Goal: Transaction & Acquisition: Purchase product/service

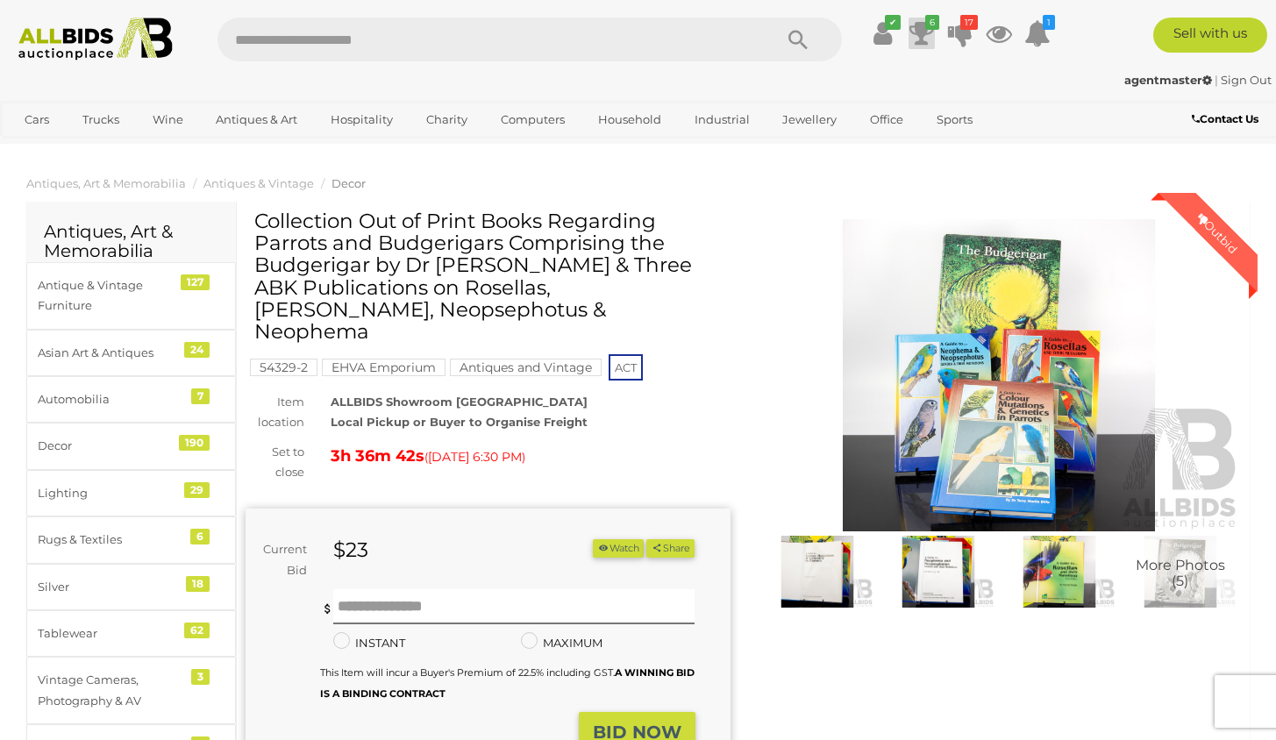
click at [922, 32] on icon at bounding box center [922, 34] width 25 height 32
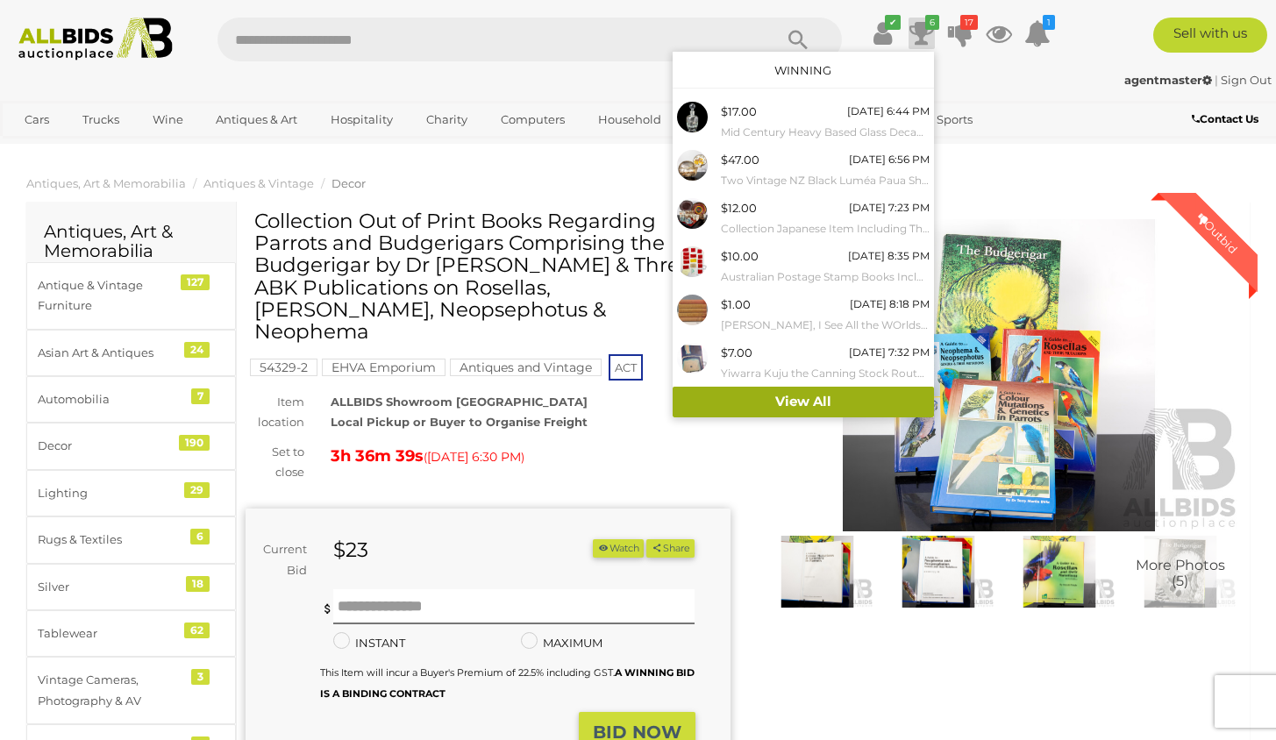
click at [803, 392] on link "View All" at bounding box center [803, 402] width 261 height 31
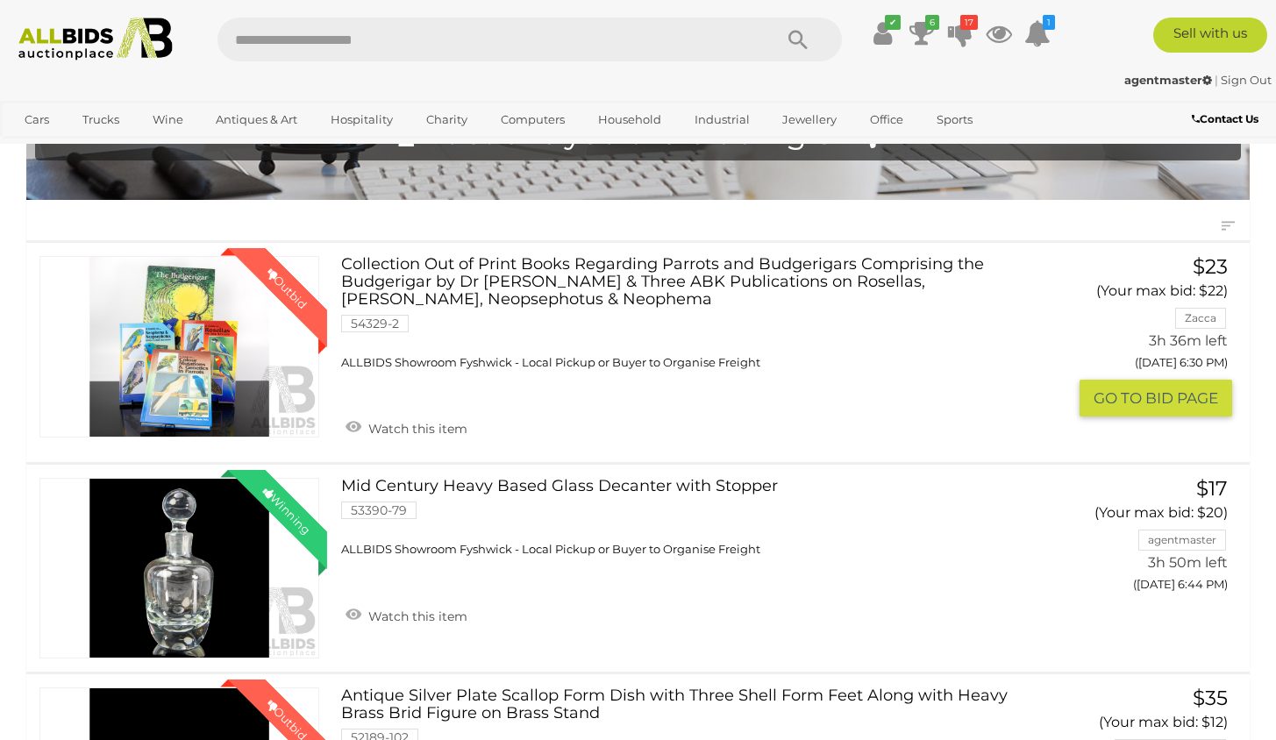
scroll to position [132, 0]
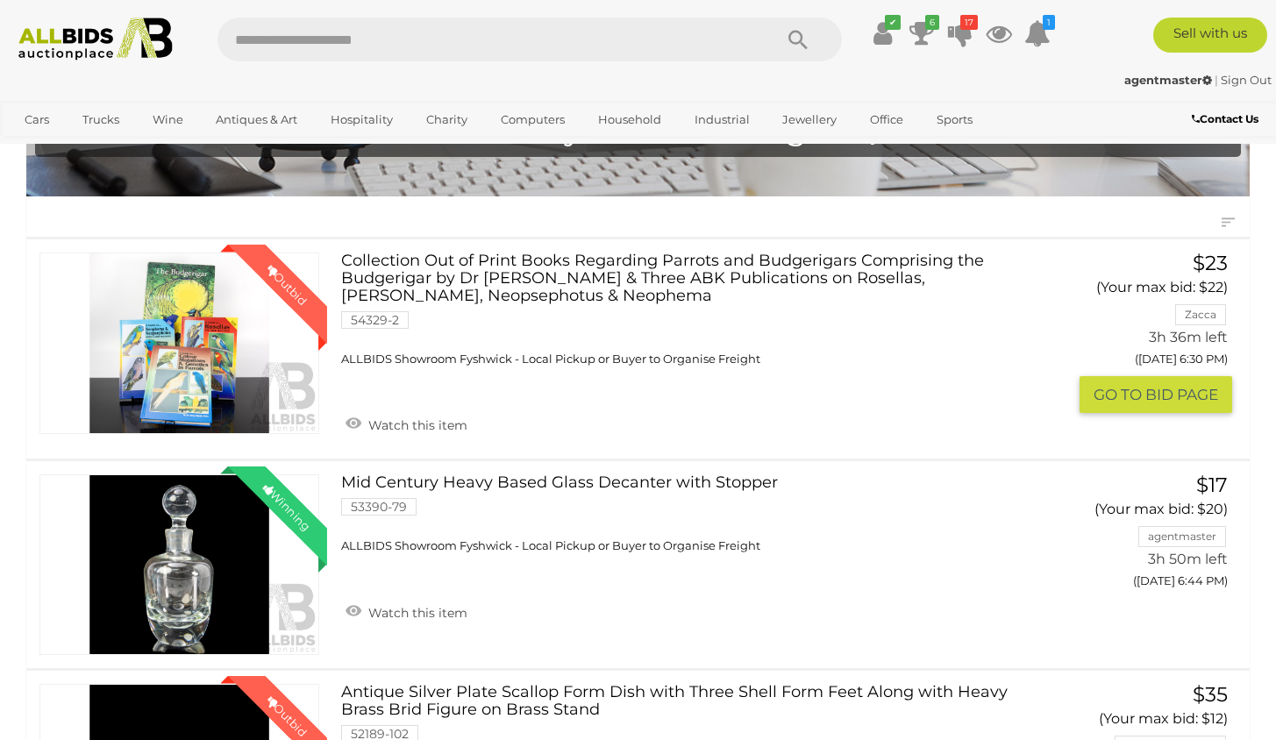
click at [1133, 393] on button "GO TO BID PAGE" at bounding box center [1156, 395] width 153 height 38
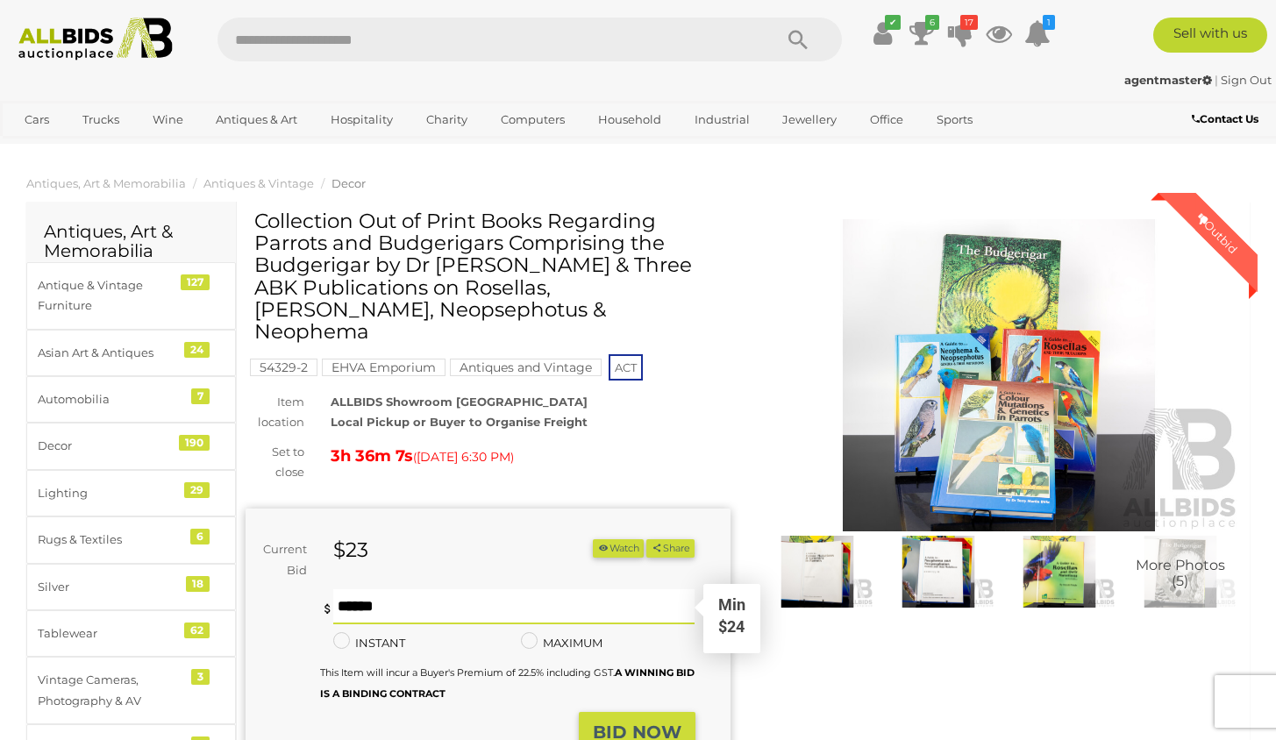
click at [483, 589] on input "text" at bounding box center [513, 606] width 361 height 35
type input "**"
click at [639, 722] on strong "BID NOW" at bounding box center [637, 732] width 89 height 21
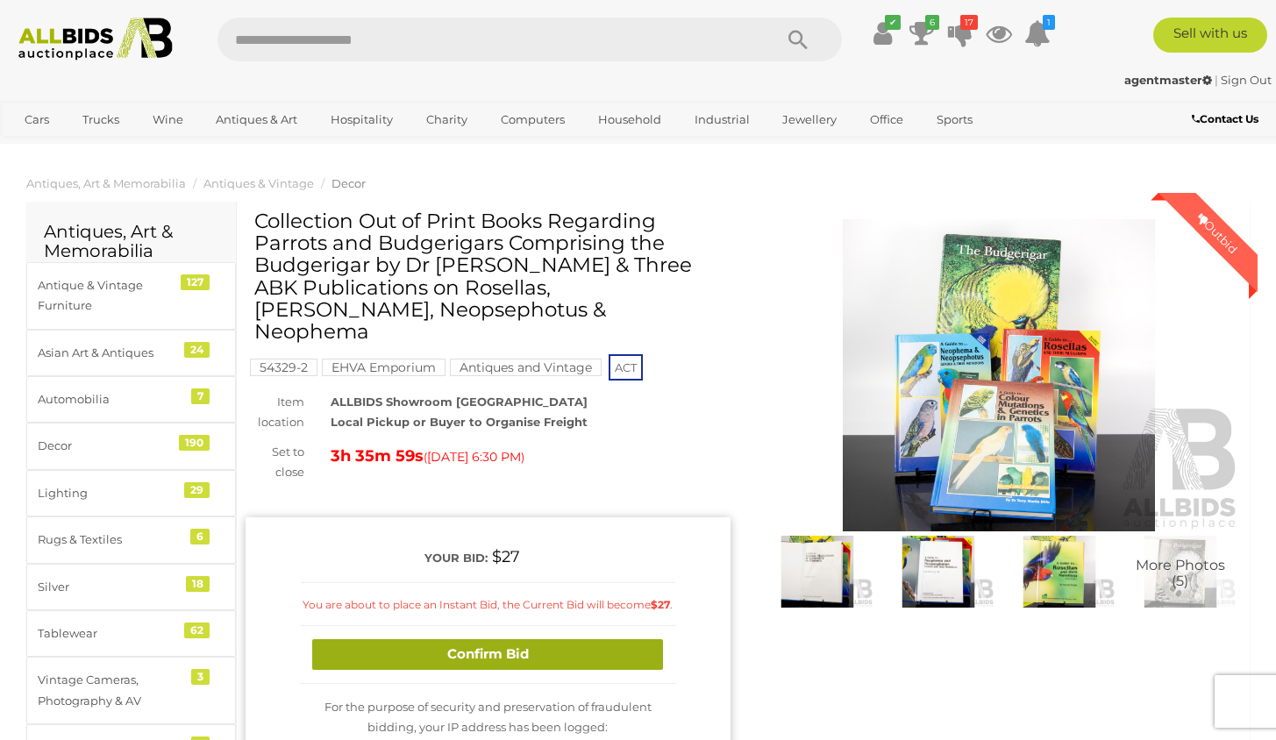
click at [529, 639] on button "Confirm Bid" at bounding box center [487, 654] width 351 height 31
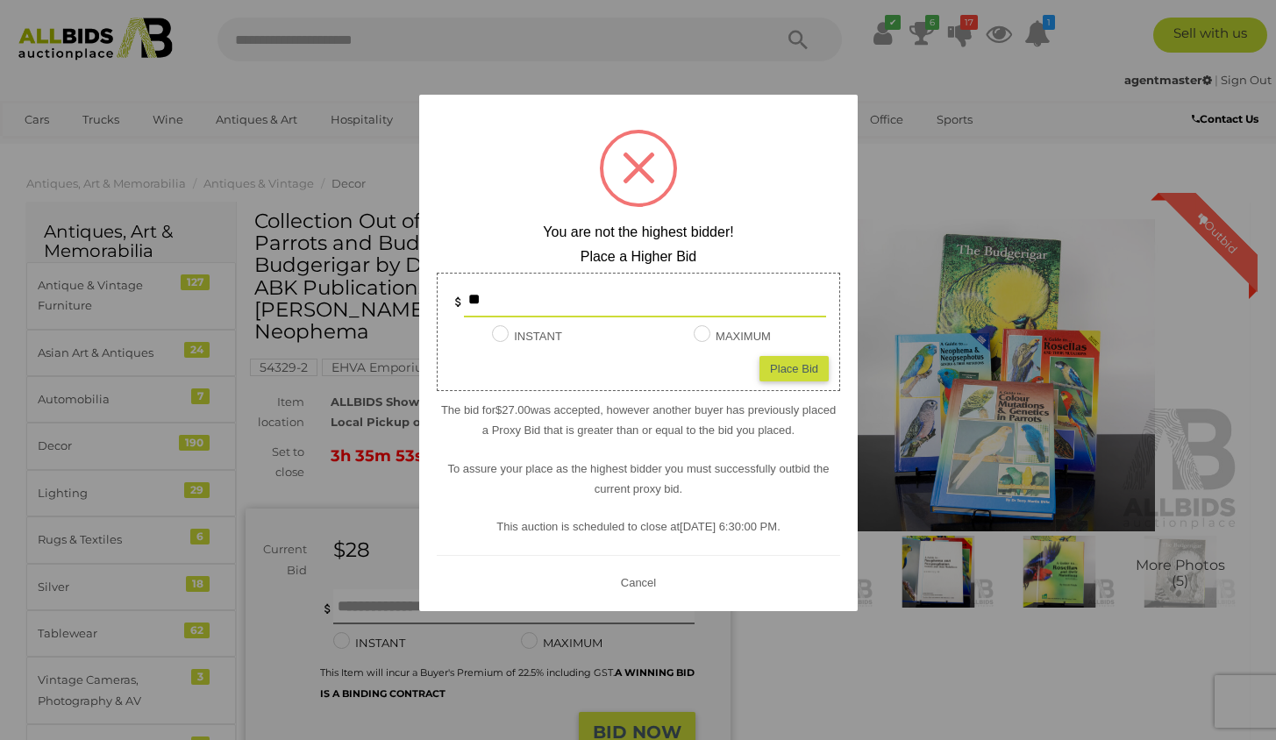
click at [795, 364] on div "Place Bid" at bounding box center [794, 368] width 69 height 25
type input "**"
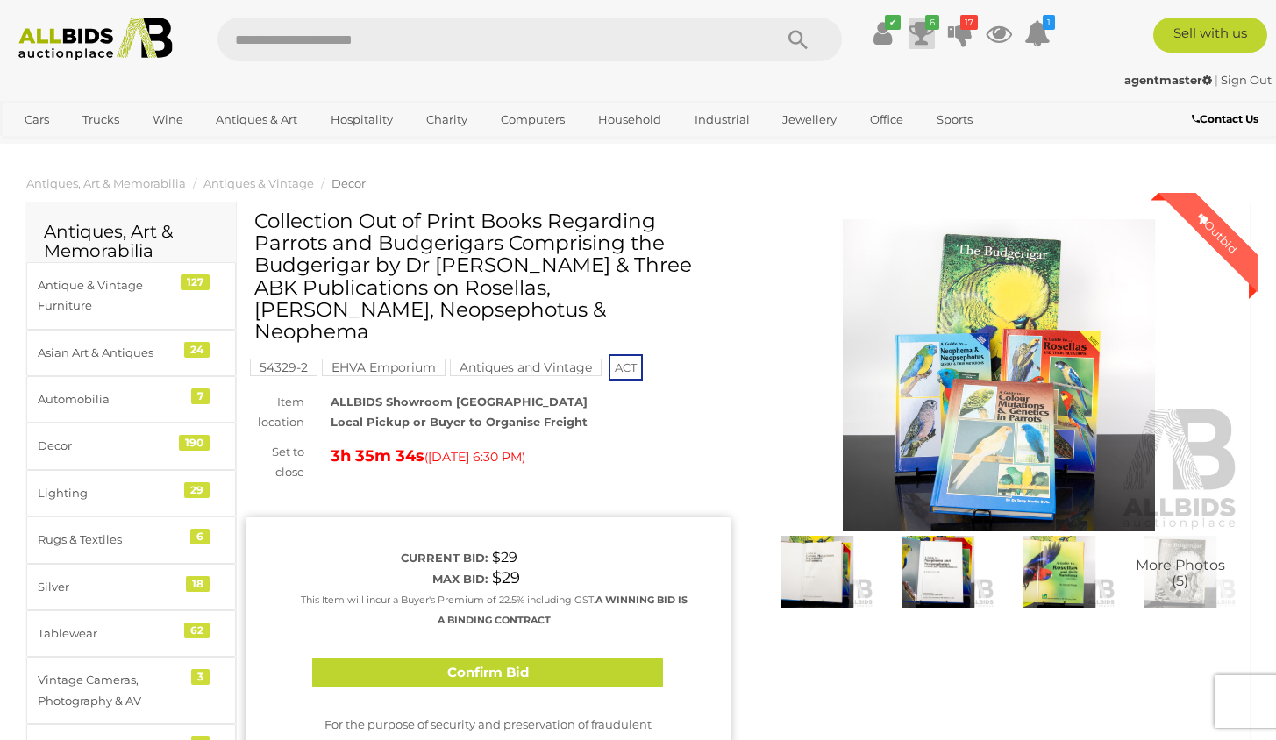
click at [925, 25] on icon "6" at bounding box center [932, 22] width 14 height 15
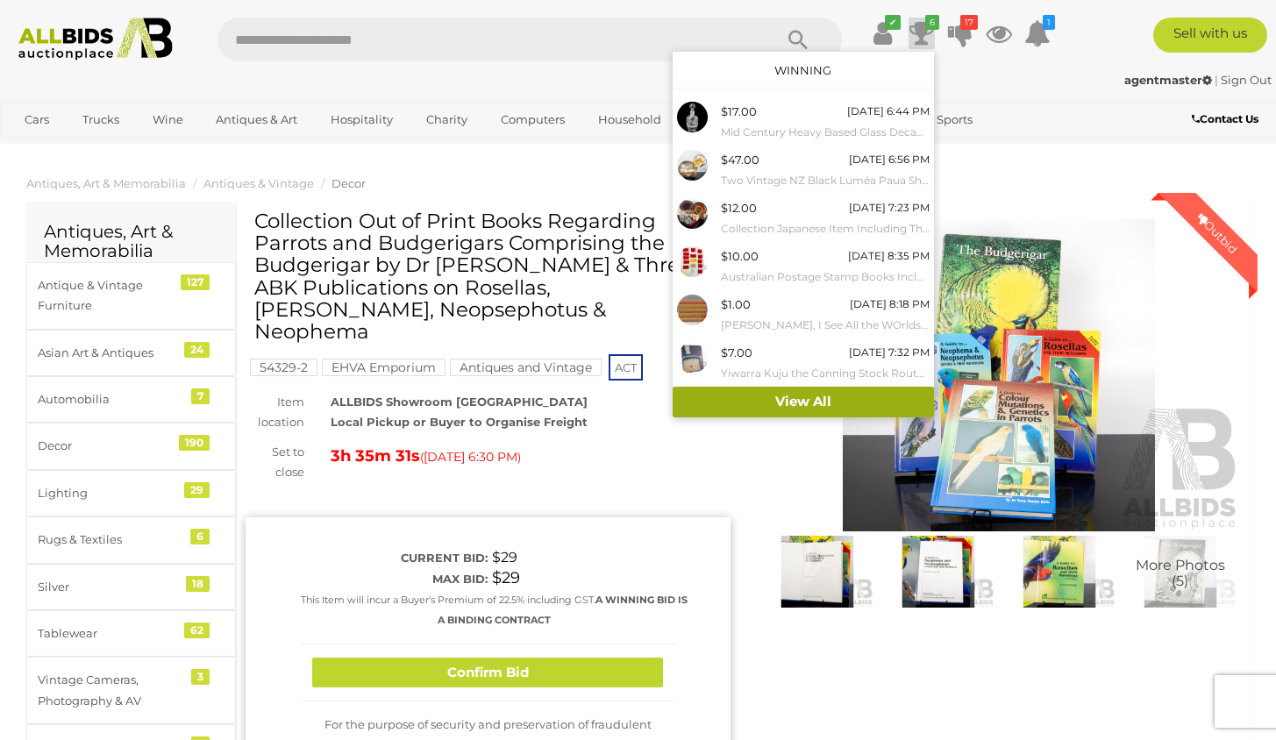
click at [798, 392] on link "View All" at bounding box center [803, 402] width 261 height 31
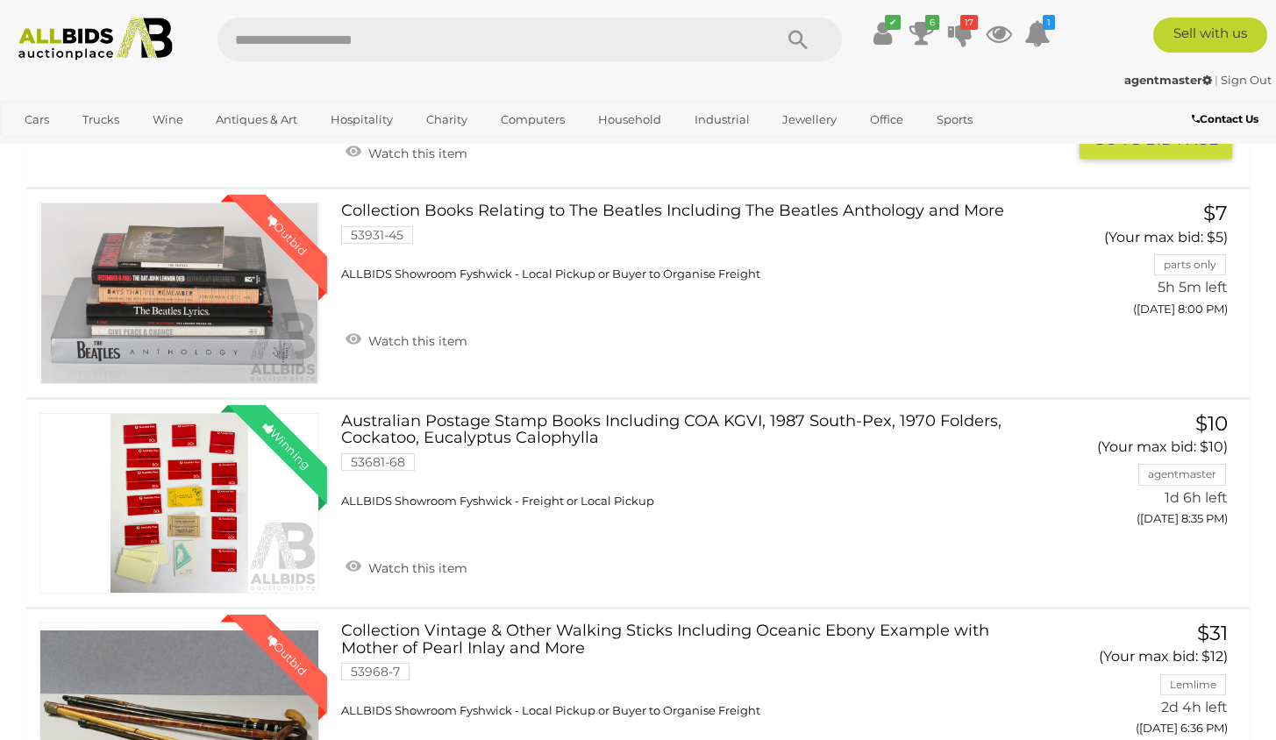
scroll to position [3542, 0]
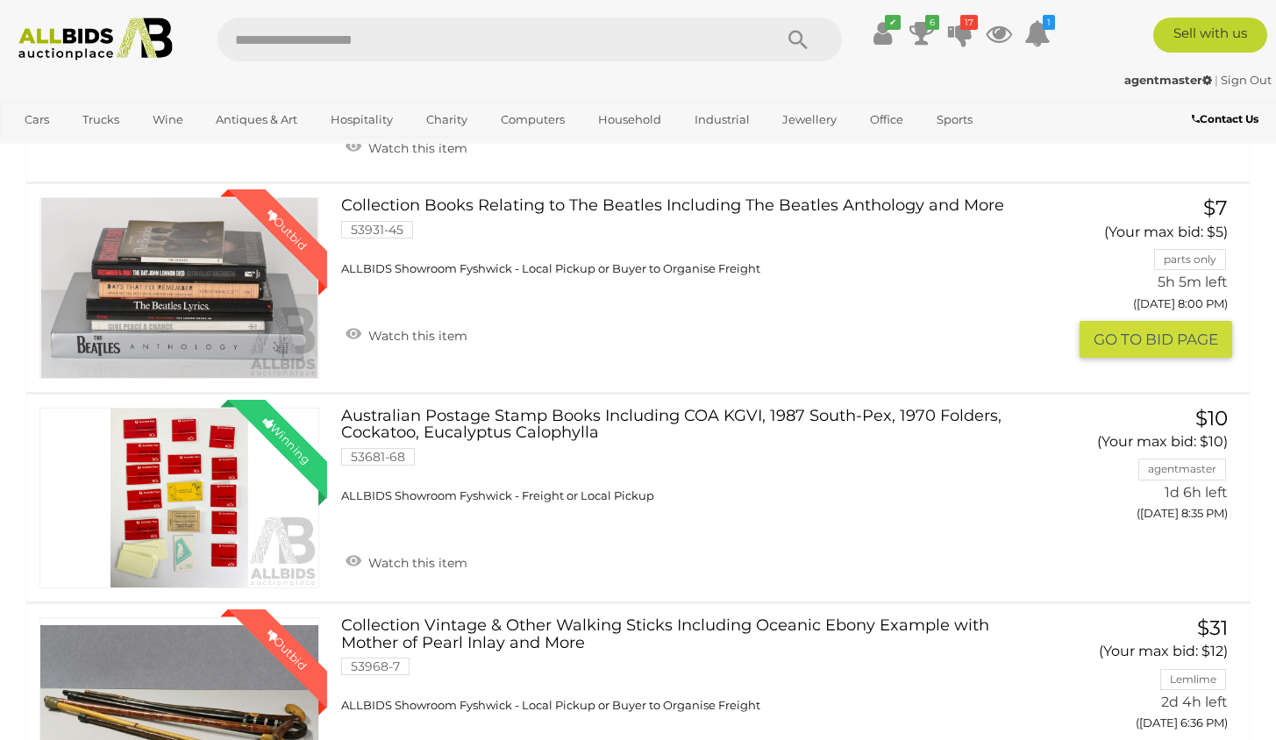
click at [1145, 359] on button "GO TO BID PAGE" at bounding box center [1156, 340] width 153 height 38
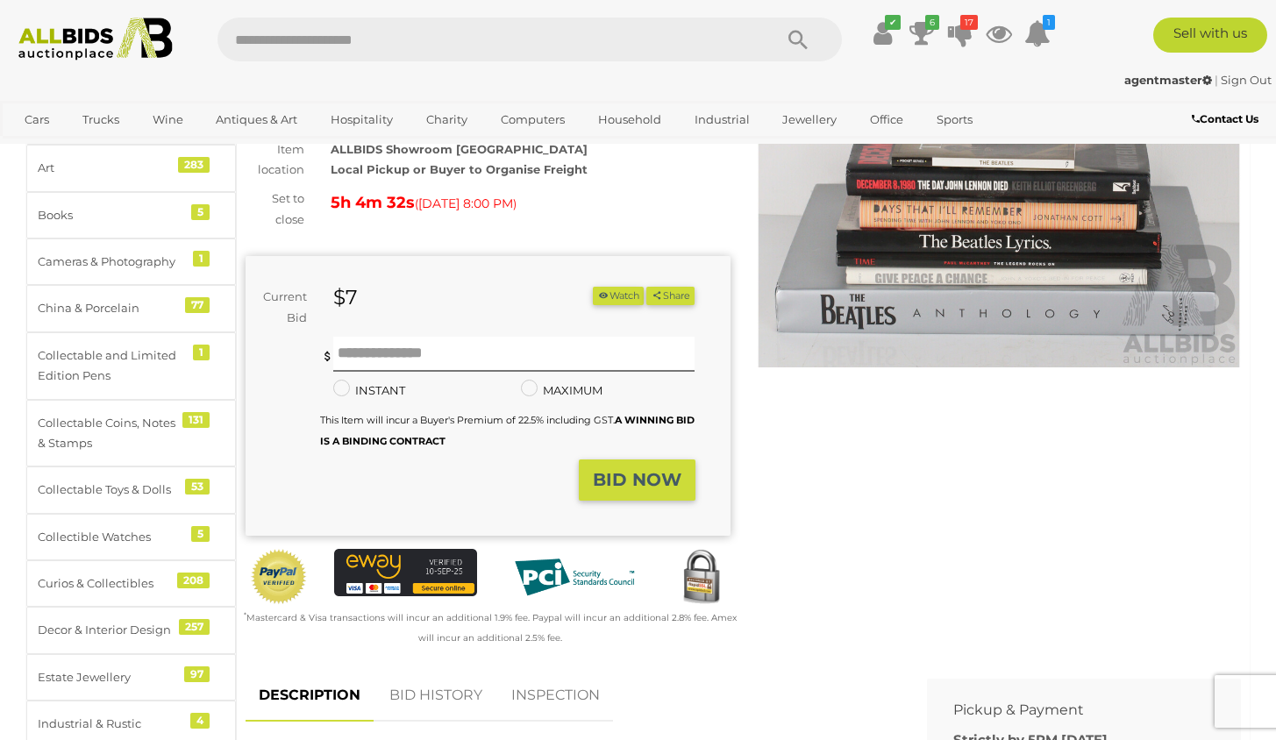
scroll to position [188, 0]
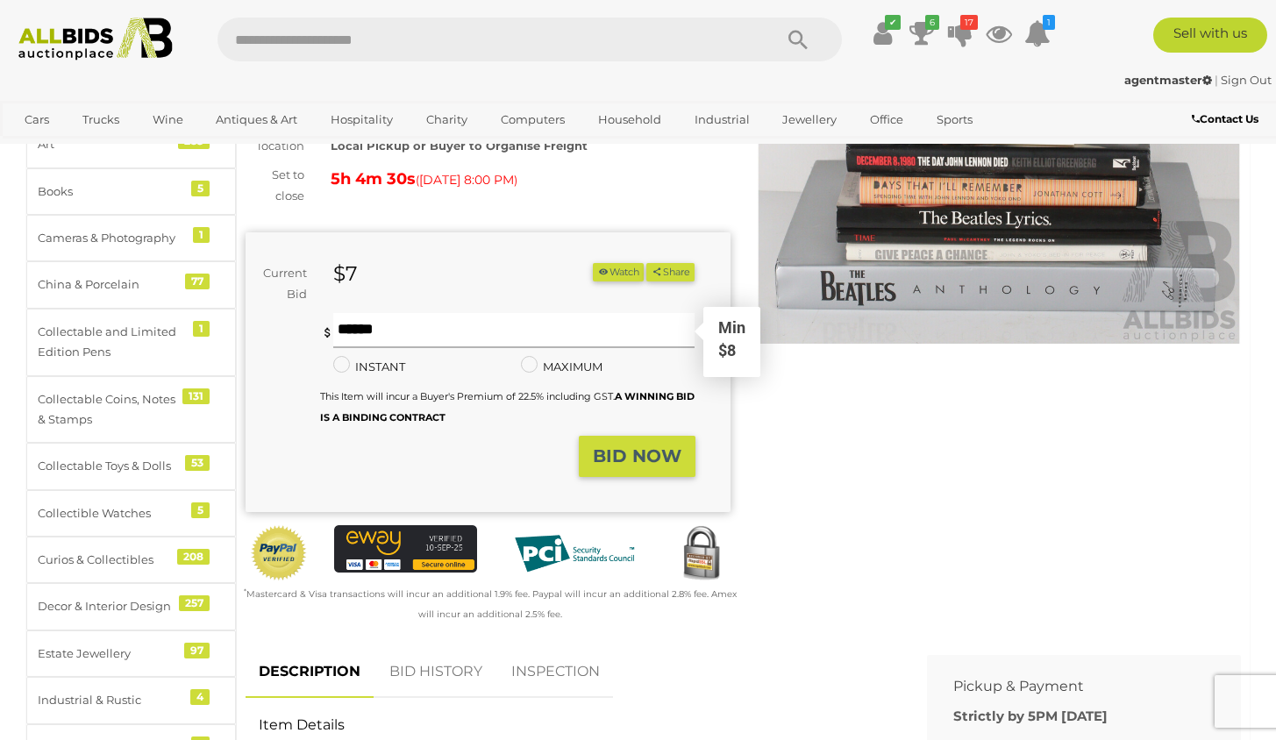
click at [451, 325] on input "text" at bounding box center [513, 330] width 361 height 35
type input "**"
click at [635, 450] on strong "BID NOW" at bounding box center [637, 456] width 89 height 21
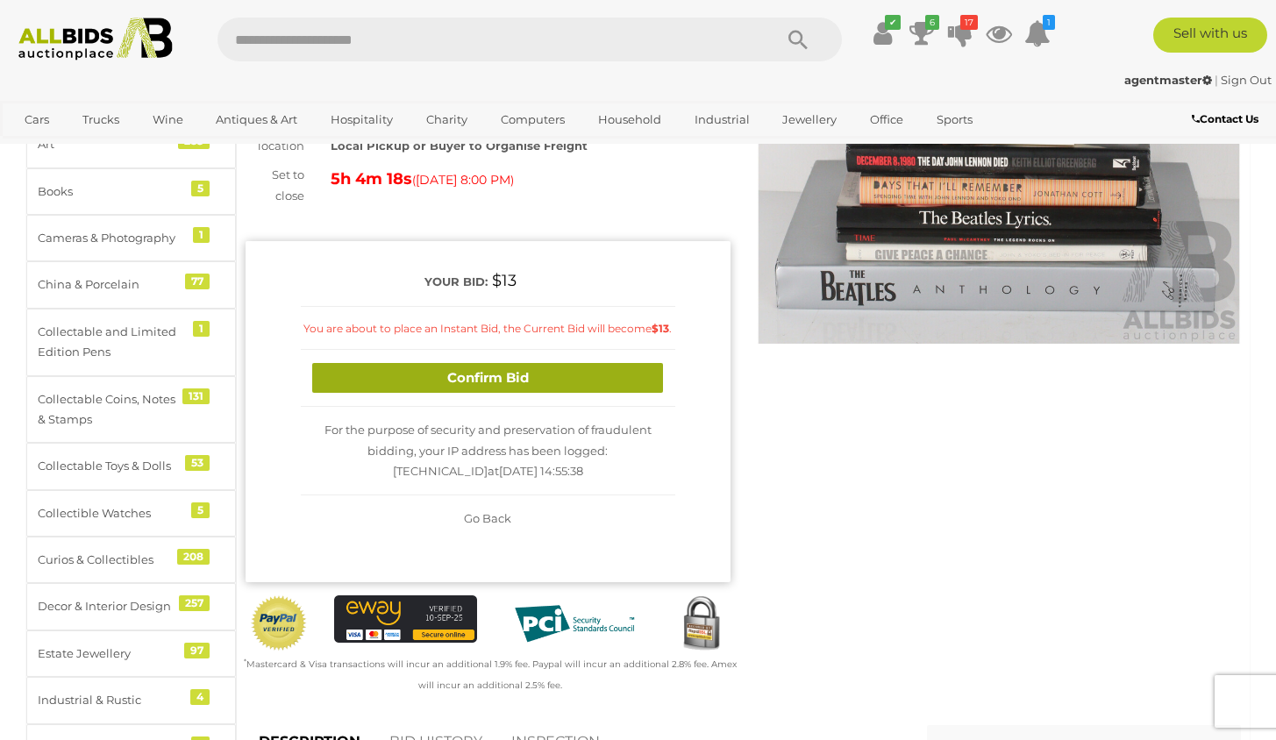
click at [525, 372] on button "Confirm Bid" at bounding box center [487, 378] width 351 height 31
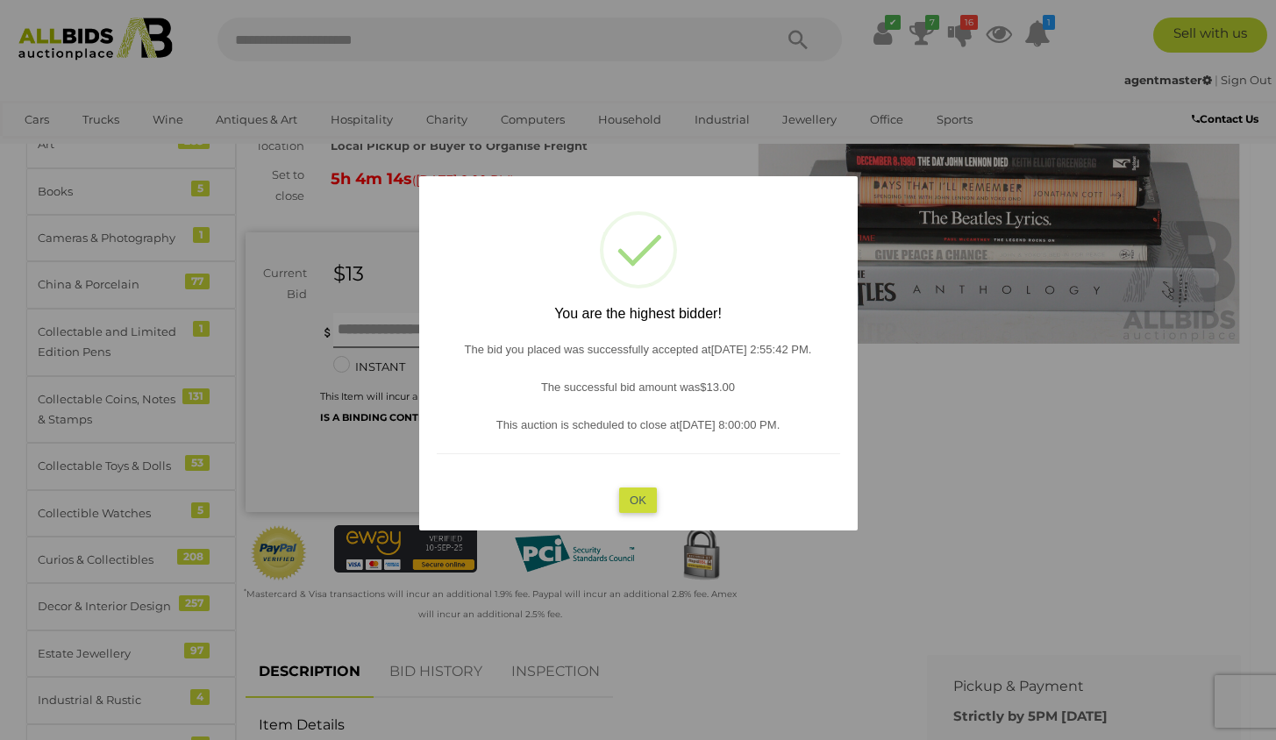
click at [642, 495] on button "OK" at bounding box center [638, 500] width 38 height 25
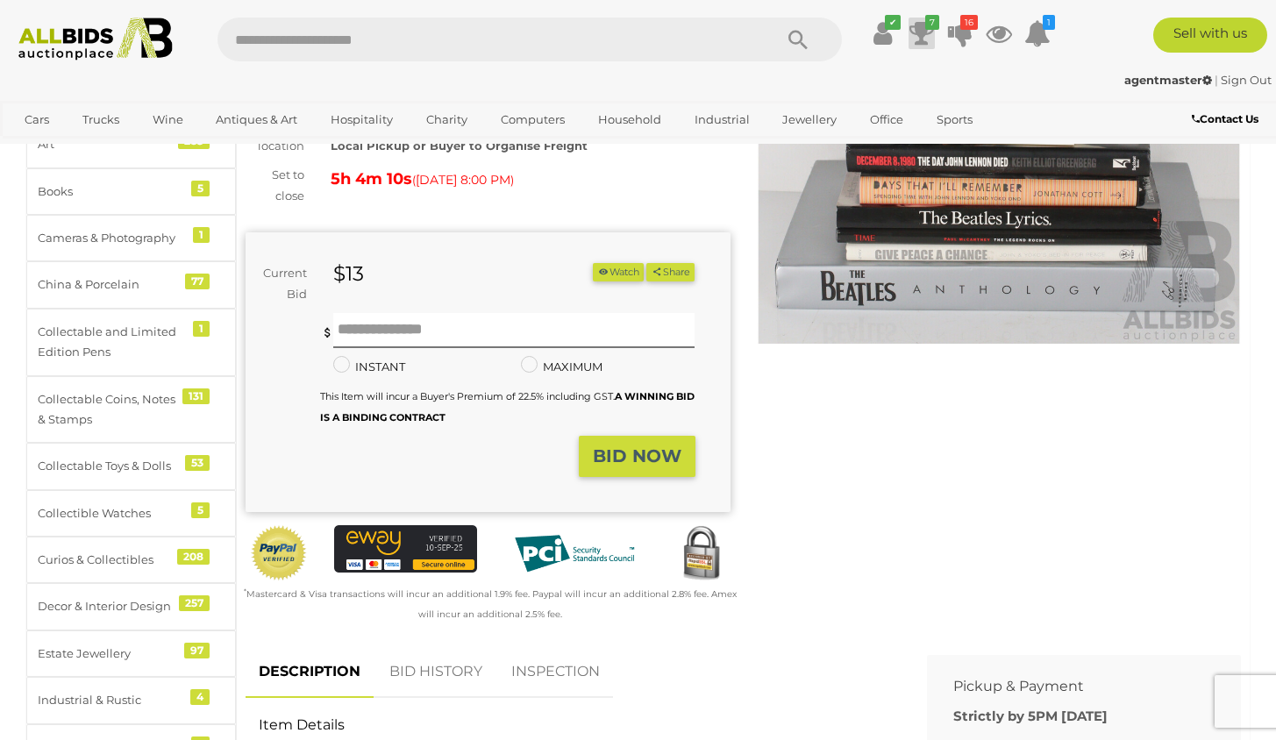
click at [919, 31] on icon at bounding box center [922, 34] width 25 height 32
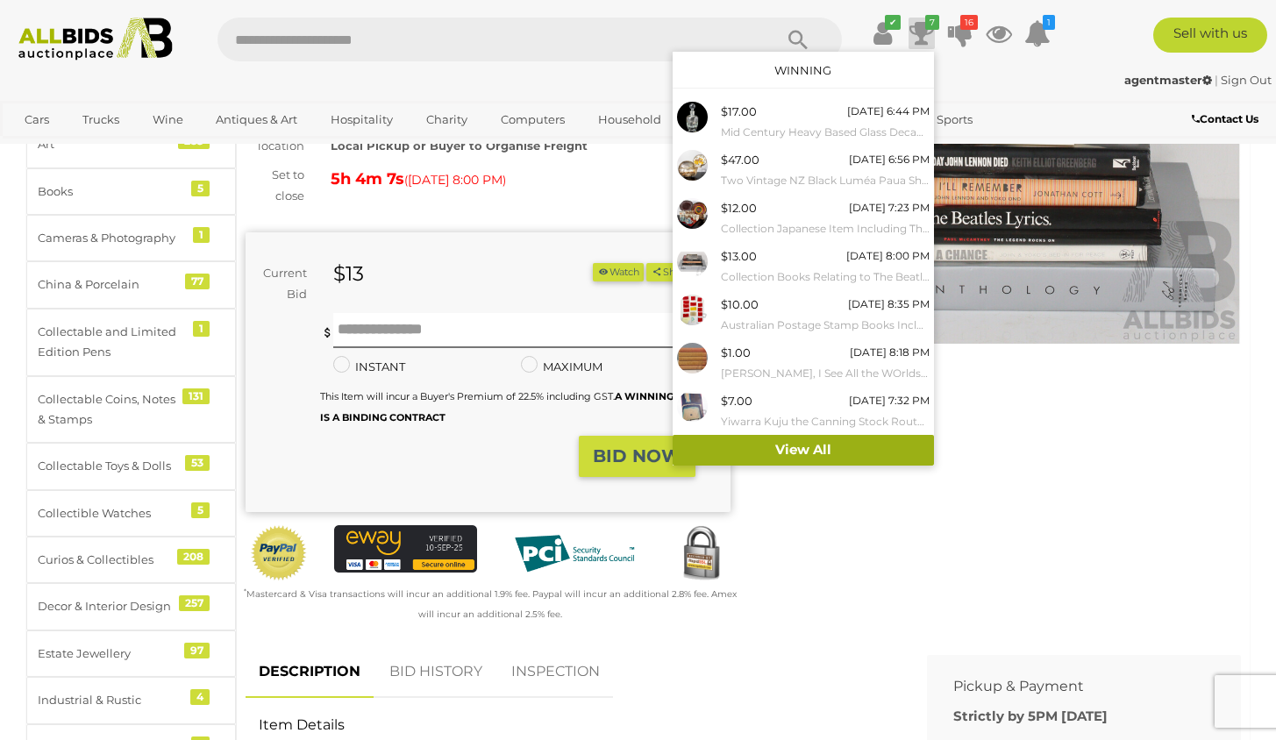
click at [789, 444] on link "View All" at bounding box center [803, 450] width 261 height 31
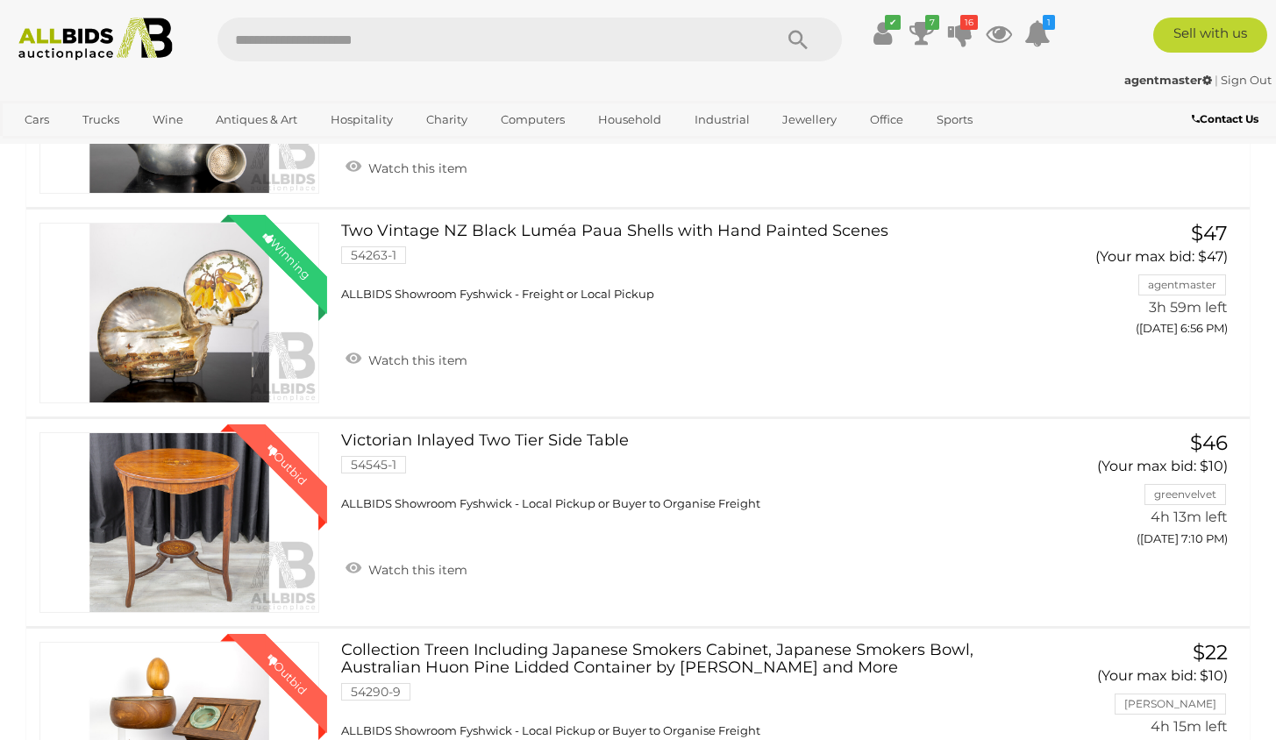
scroll to position [1221, 0]
